Goal: Information Seeking & Learning: Compare options

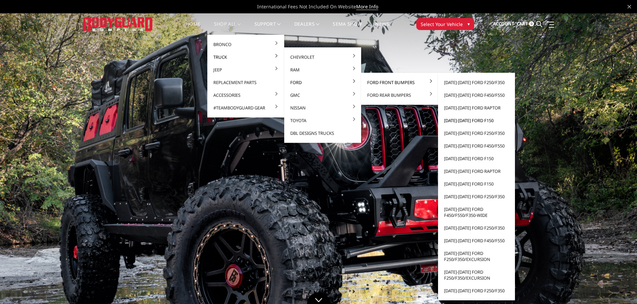
click at [469, 124] on link "[DATE]-[DATE] Ford F150" at bounding box center [476, 120] width 72 height 13
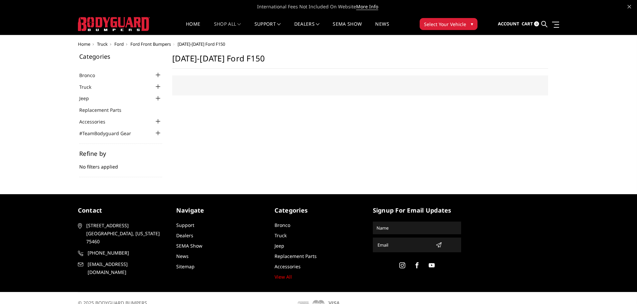
select select "US"
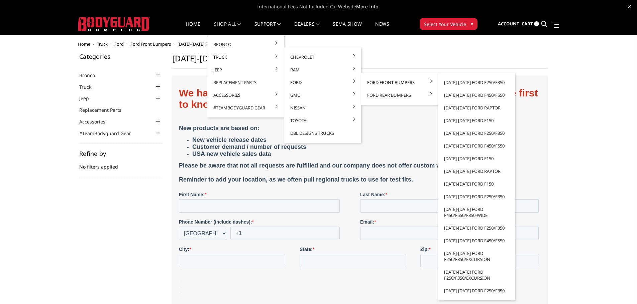
click at [467, 184] on link "[DATE]-[DATE] Ford F150" at bounding box center [476, 184] width 72 height 13
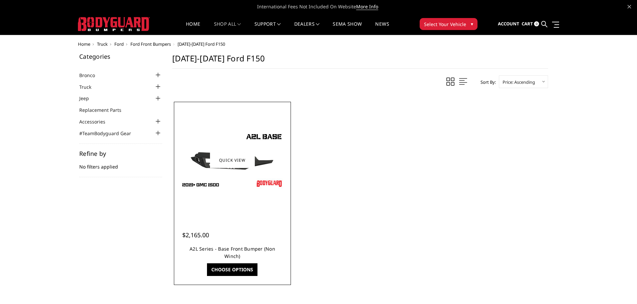
click at [240, 250] on link "A2L Series - Base Front Bumper (Non Winch)" at bounding box center [232, 253] width 86 height 14
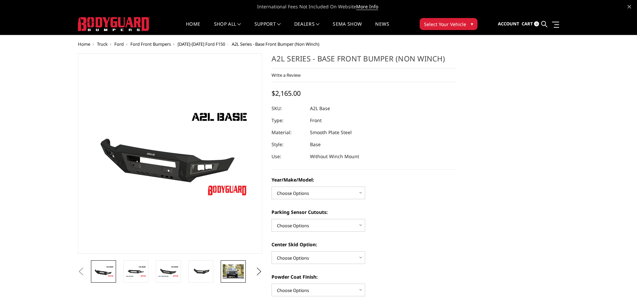
click at [235, 273] on img at bounding box center [233, 272] width 21 height 14
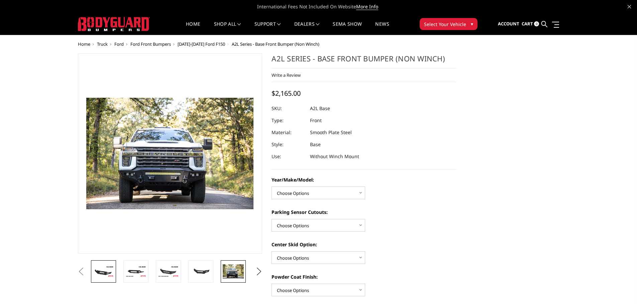
click at [106, 276] on img at bounding box center [103, 272] width 21 height 12
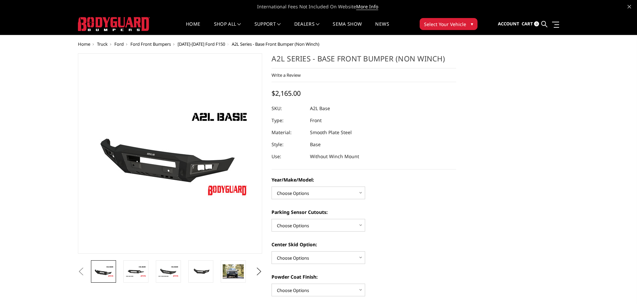
click at [151, 268] on li at bounding box center [138, 272] width 32 height 22
click at [137, 272] on img at bounding box center [135, 272] width 21 height 12
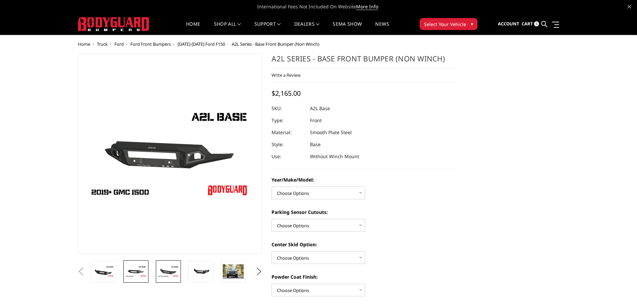
click at [168, 271] on img at bounding box center [168, 272] width 21 height 12
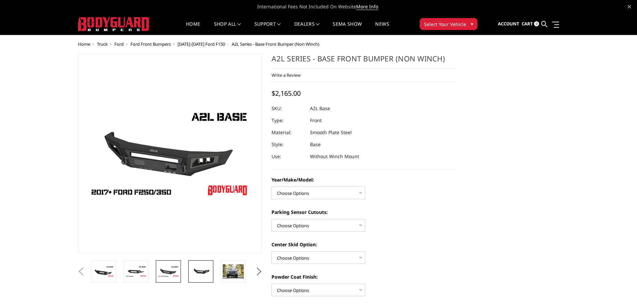
click at [203, 274] on img at bounding box center [200, 272] width 21 height 10
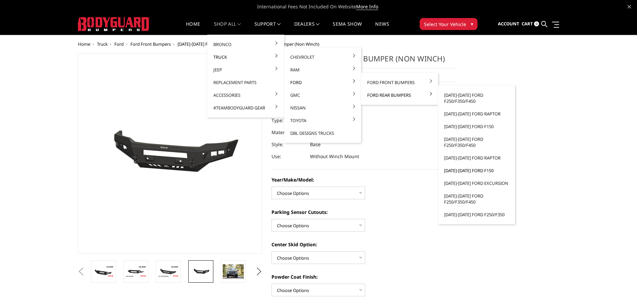
click at [459, 171] on link "[DATE]-[DATE] Ford F150" at bounding box center [476, 170] width 72 height 13
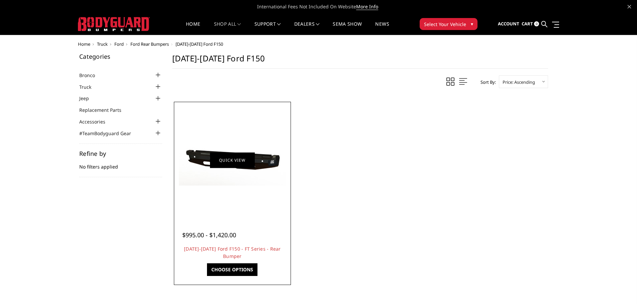
click at [233, 164] on link "Quick view" at bounding box center [232, 160] width 45 height 16
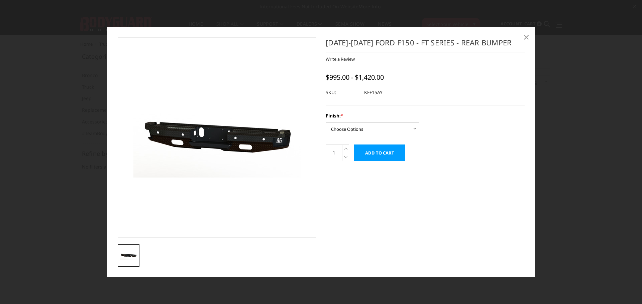
click at [527, 38] on span "×" at bounding box center [526, 37] width 6 height 14
